Goal: Communication & Community: Answer question/provide support

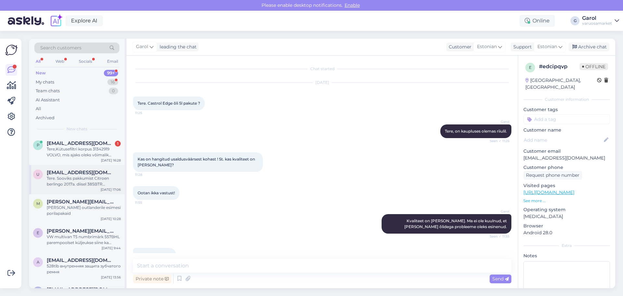
scroll to position [133, 0]
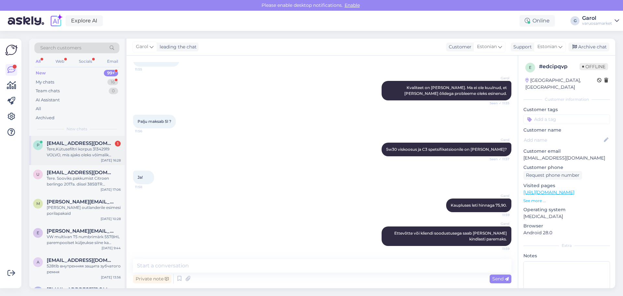
click at [71, 149] on div "Tere,Kütusefiltri korpus 31342919 VOLVO, mis ajaks oleks võimalik [GEOGRAPHIC_D…" at bounding box center [84, 152] width 74 height 12
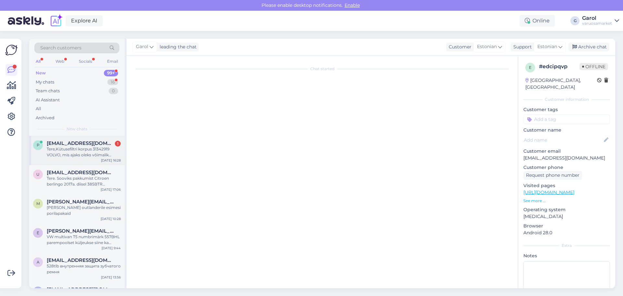
scroll to position [0, 0]
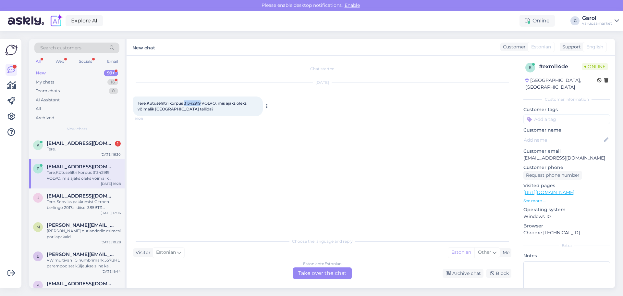
drag, startPoint x: 184, startPoint y: 104, endPoint x: 201, endPoint y: 103, distance: 16.9
click at [201, 103] on span "Tere,Kütusefiltri korpus 31342919 VOLVO, mis ajaks oleks võimalik [GEOGRAPHIC_D…" at bounding box center [193, 106] width 110 height 11
copy span "31342919"
click at [312, 269] on div "Estonian to Estonian Take over the chat" at bounding box center [322, 273] width 59 height 12
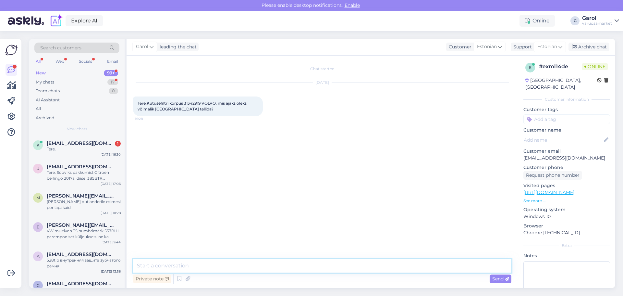
click at [287, 264] on textarea at bounding box center [322, 266] width 378 height 14
type textarea "Tere, kohe uurin."
click at [272, 262] on textarea at bounding box center [322, 266] width 378 height 14
click at [358, 264] on textarea at bounding box center [322, 266] width 378 height 14
click at [311, 266] on textarea at bounding box center [322, 266] width 378 height 14
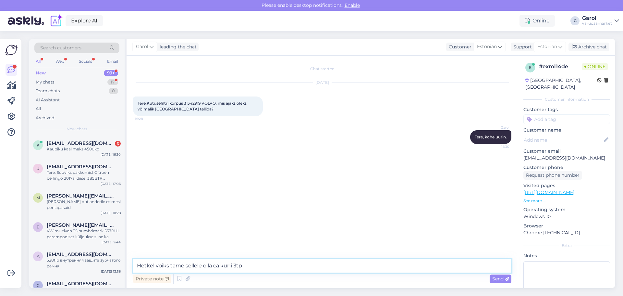
type textarea "Hetkel võiks tarne sellele olla ca kuni 3tp."
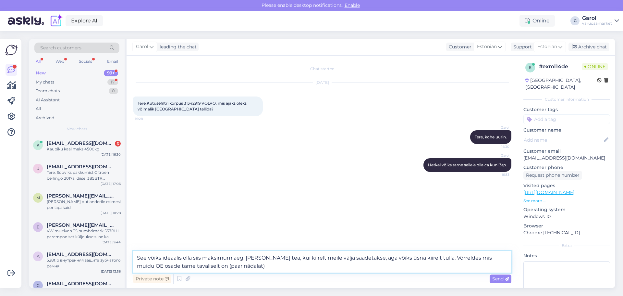
type textarea "See võiks ideaalis olla siis maksimum aeg. [PERSON_NAME] tea, kui kiirelt meile…"
